Goal: Find specific page/section: Find specific page/section

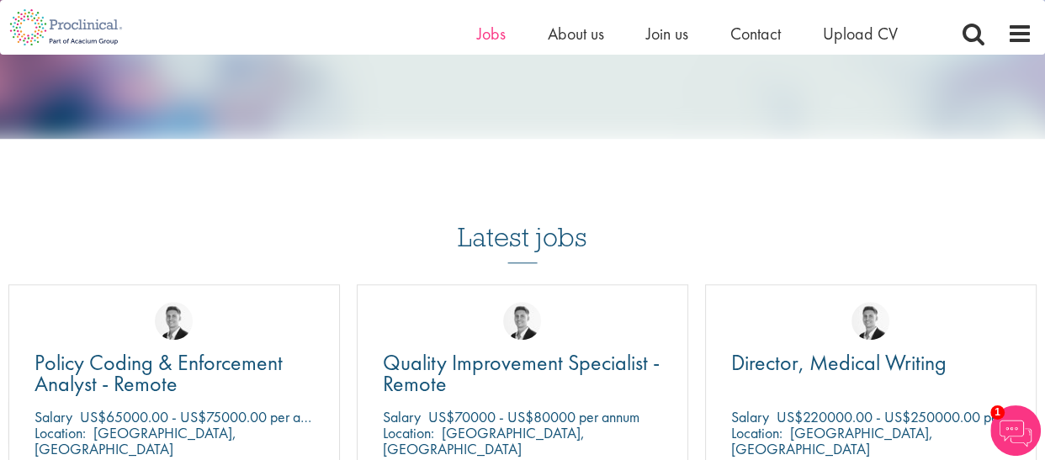
scroll to position [1401, 0]
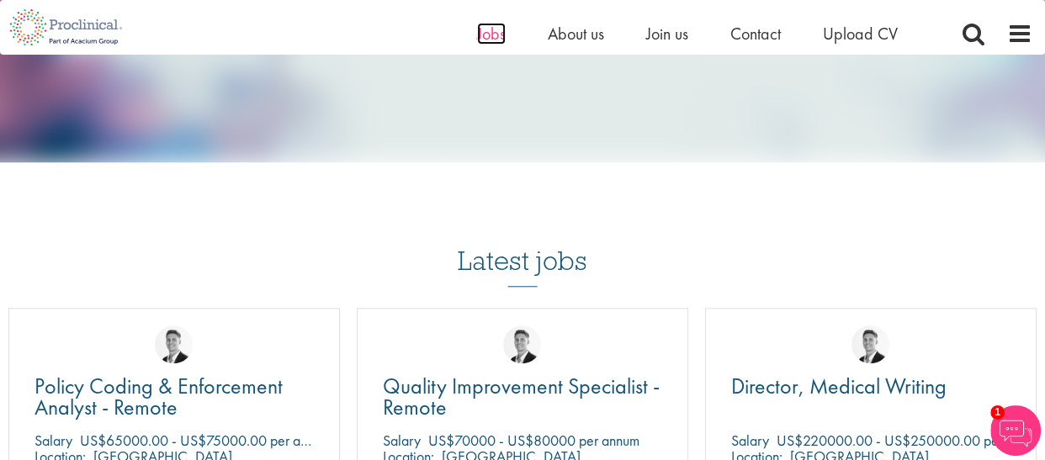
click at [489, 32] on span "Jobs" at bounding box center [491, 34] width 29 height 22
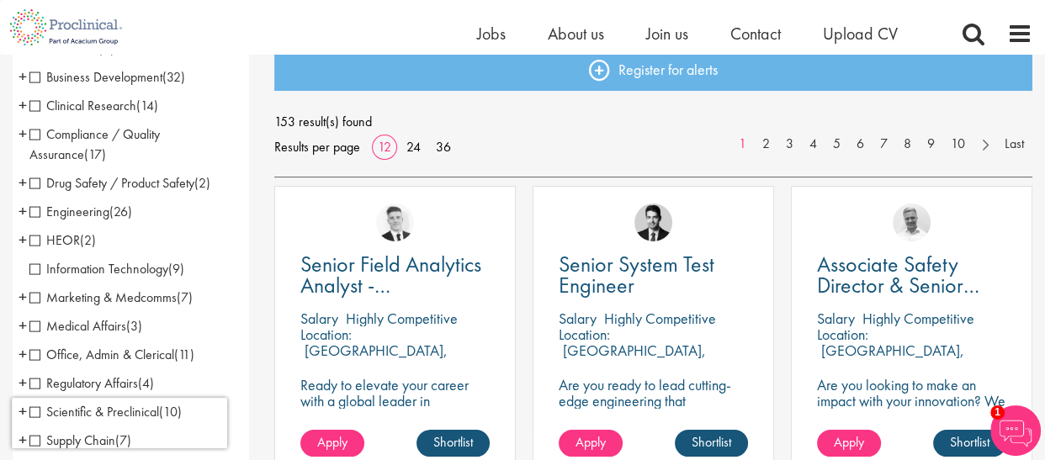
scroll to position [208, 0]
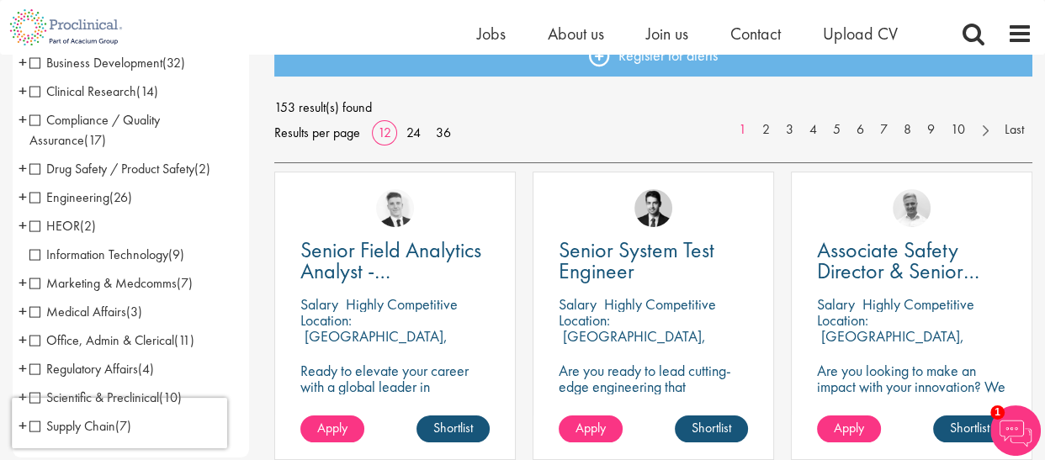
click at [37, 286] on span "Marketing & Medcomms" at bounding box center [102, 283] width 147 height 18
